Goal: Transaction & Acquisition: Download file/media

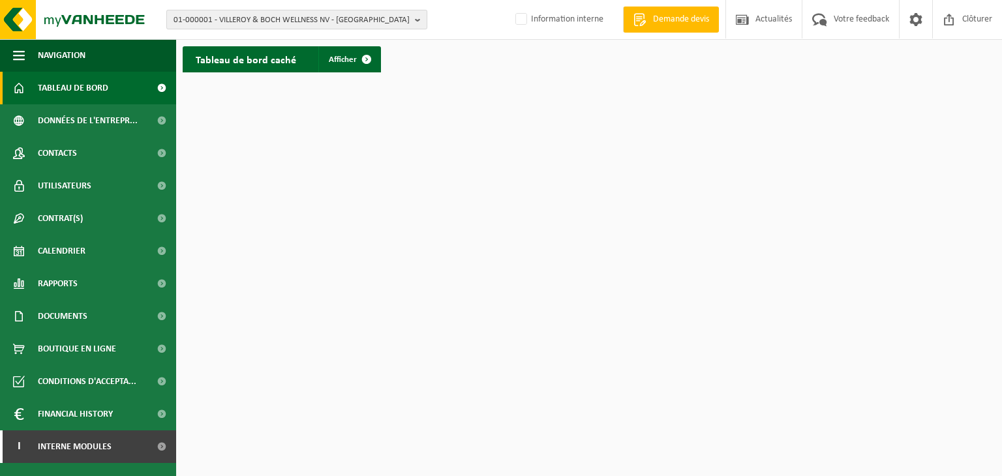
click at [185, 20] on span "01-000001 - VILLEROY & BOCH WELLNESS NV - [GEOGRAPHIC_DATA]" at bounding box center [291, 20] width 236 height 20
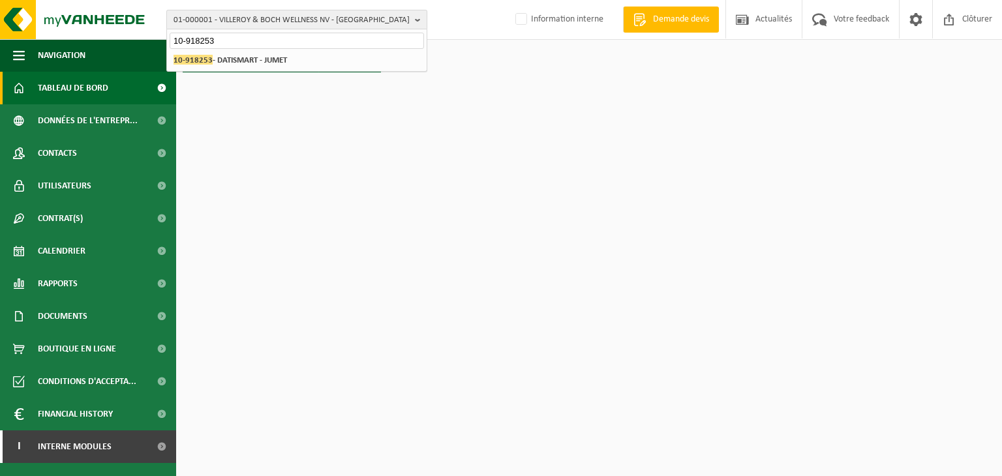
type input "10-918253"
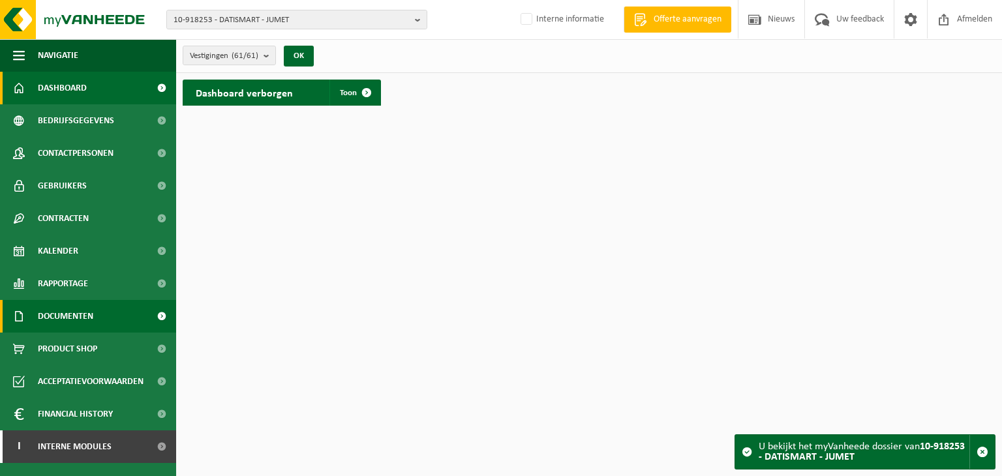
click at [88, 322] on span "Documenten" at bounding box center [65, 316] width 55 height 33
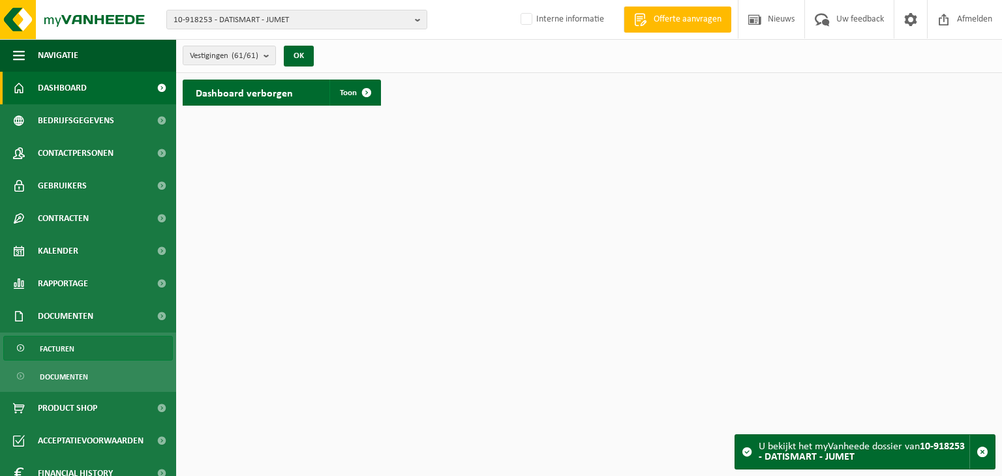
click at [53, 352] on span "Facturen" at bounding box center [57, 348] width 35 height 25
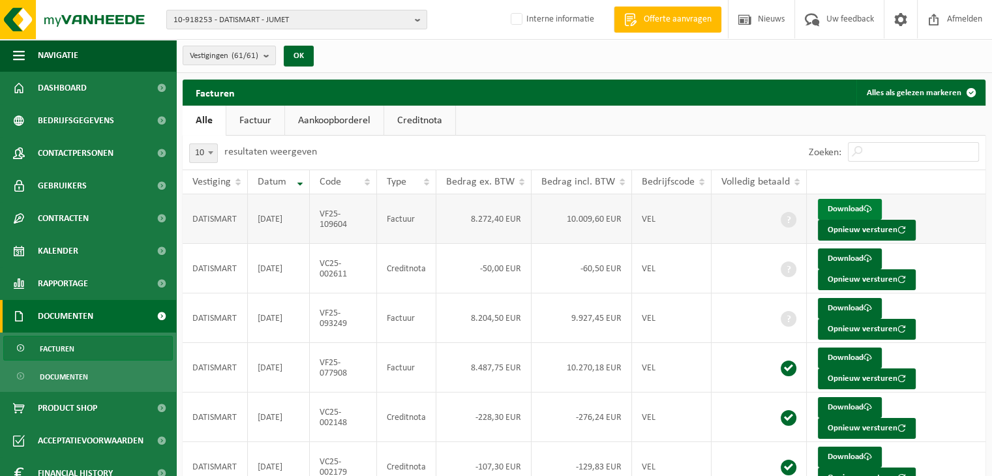
click at [839, 207] on link "Download" at bounding box center [850, 209] width 64 height 21
